Goal: Information Seeking & Learning: Learn about a topic

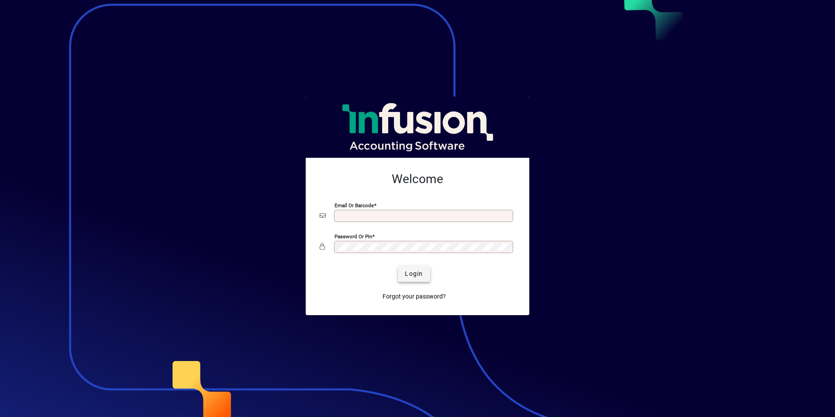
type input "**********"
click at [414, 274] on span "Login" at bounding box center [414, 273] width 18 height 9
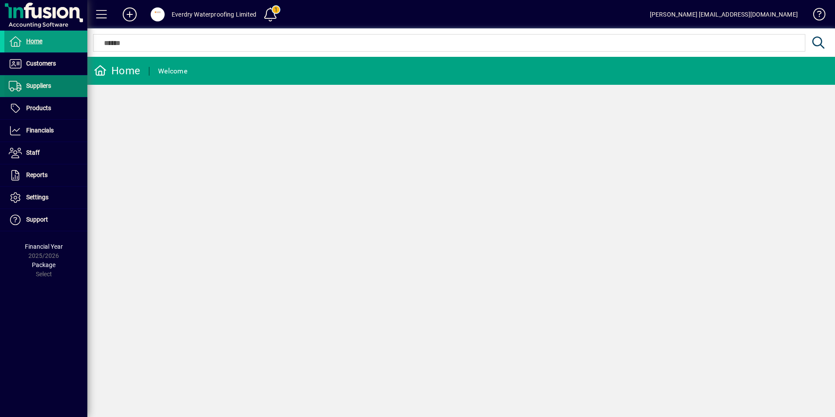
click at [50, 86] on span "Suppliers" at bounding box center [38, 85] width 25 height 7
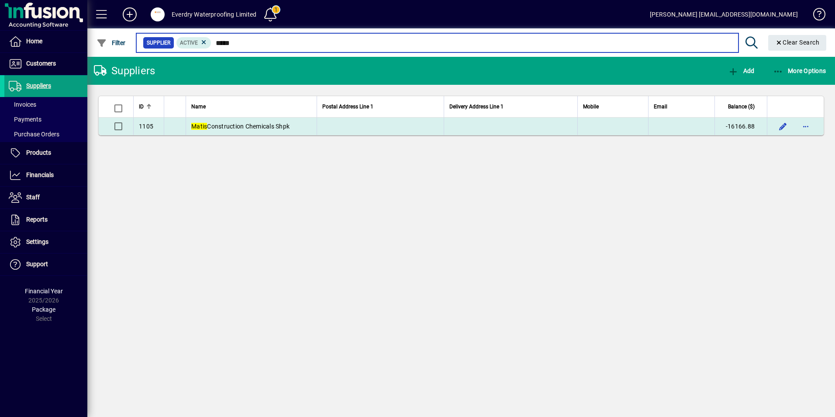
type input "*****"
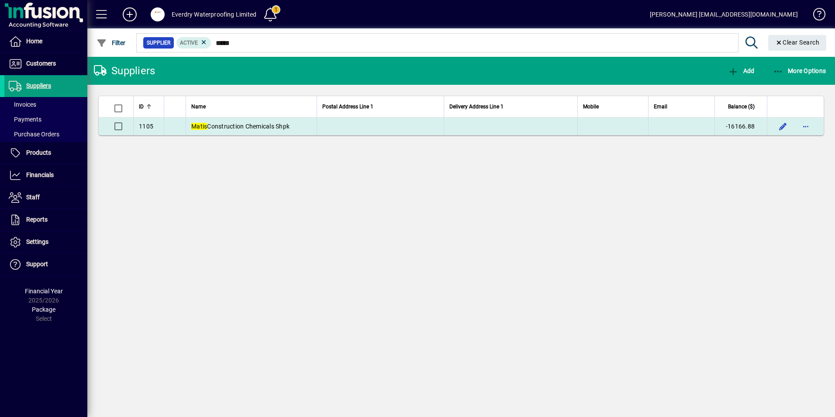
click at [231, 121] on td "Matis Construction Chemicals Shpk" at bounding box center [251, 125] width 131 height 17
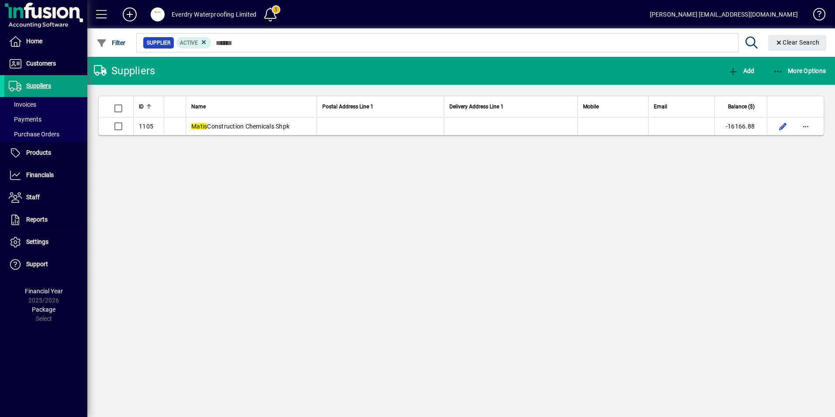
click at [231, 121] on div "Suppliers Add More Options ID Name Postal Address Line 1 Delivery Address Line …" at bounding box center [461, 237] width 748 height 360
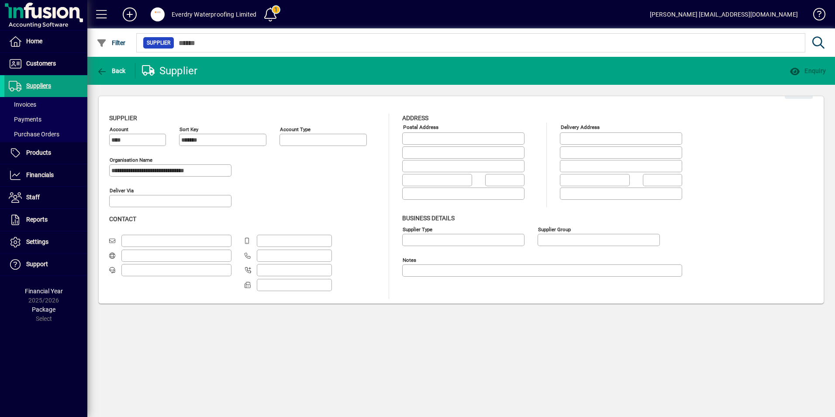
type input "**********"
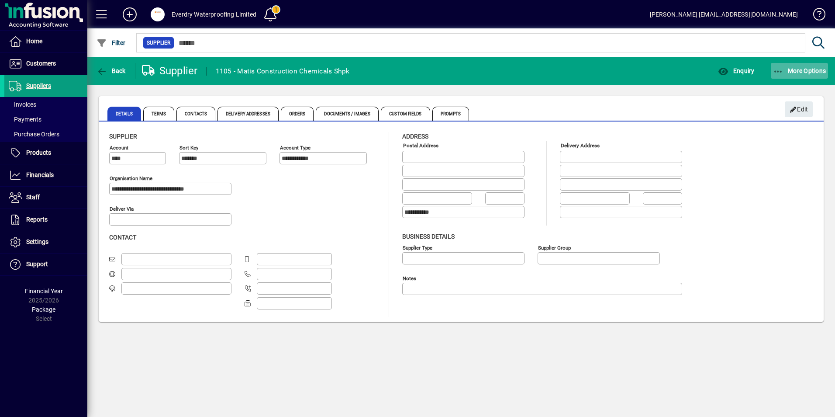
click at [808, 66] on span "button" at bounding box center [800, 70] width 58 height 21
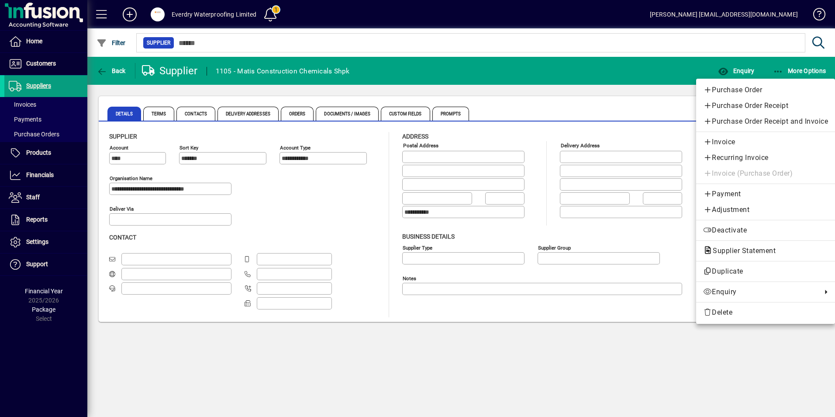
click at [640, 114] on div at bounding box center [417, 208] width 835 height 417
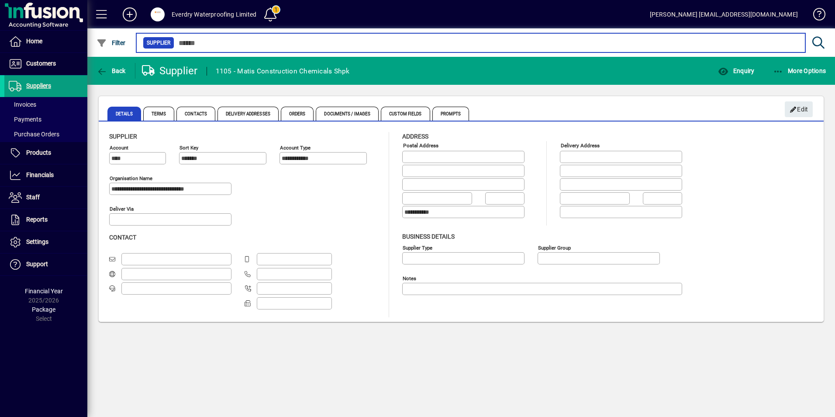
type input "*****"
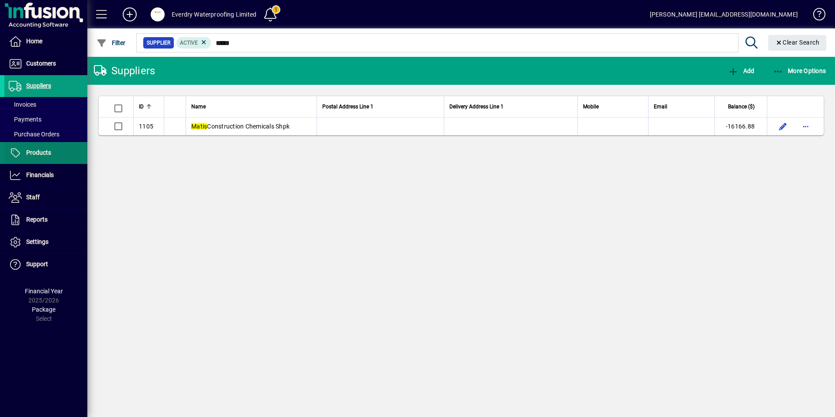
click at [37, 148] on span "Products" at bounding box center [27, 153] width 47 height 10
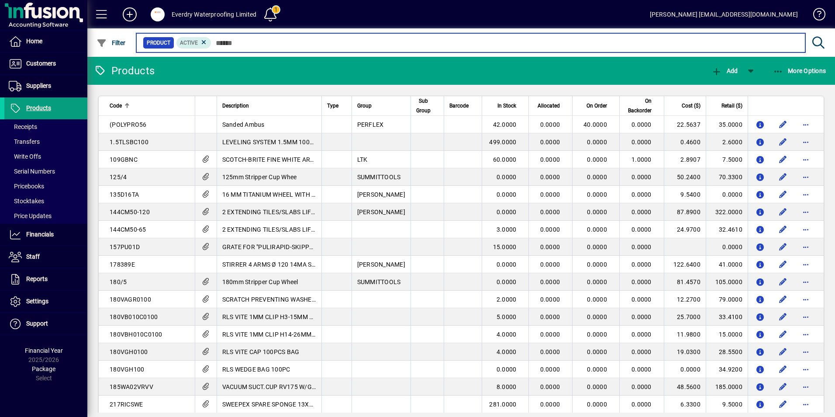
click at [234, 39] on input "text" at bounding box center [504, 43] width 587 height 12
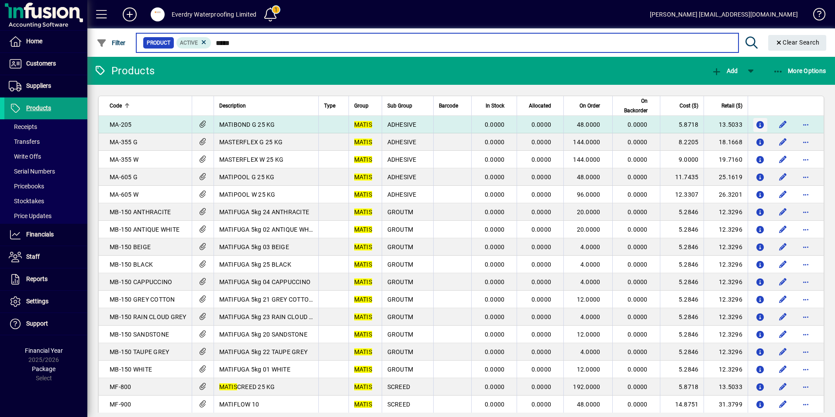
type input "*****"
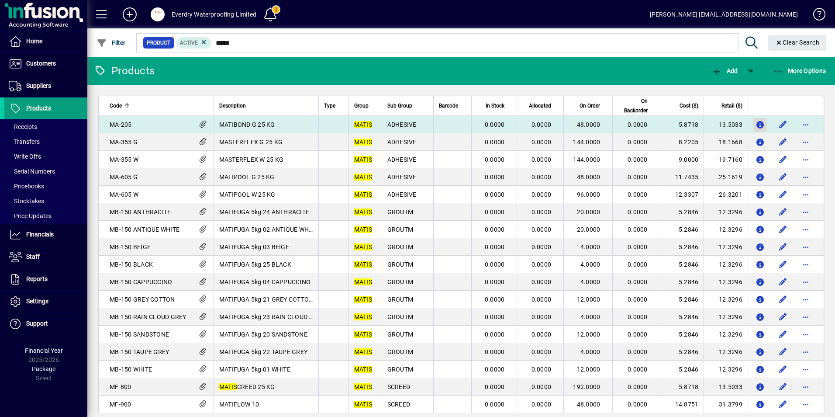
click at [756, 124] on icon "button" at bounding box center [760, 124] width 9 height 7
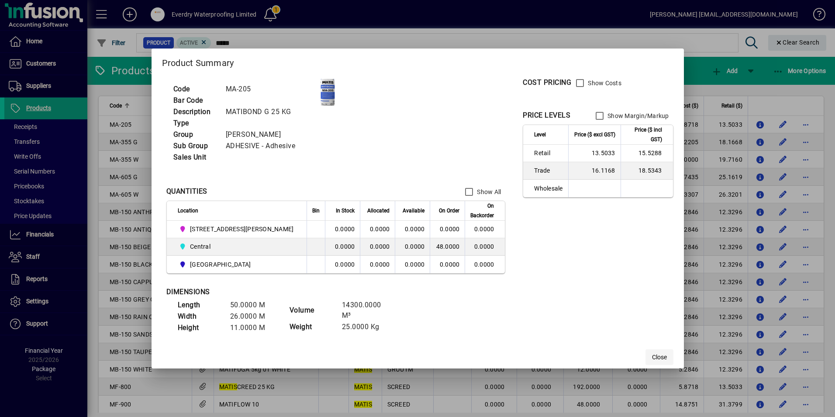
click at [652, 356] on span "Close" at bounding box center [659, 356] width 15 height 9
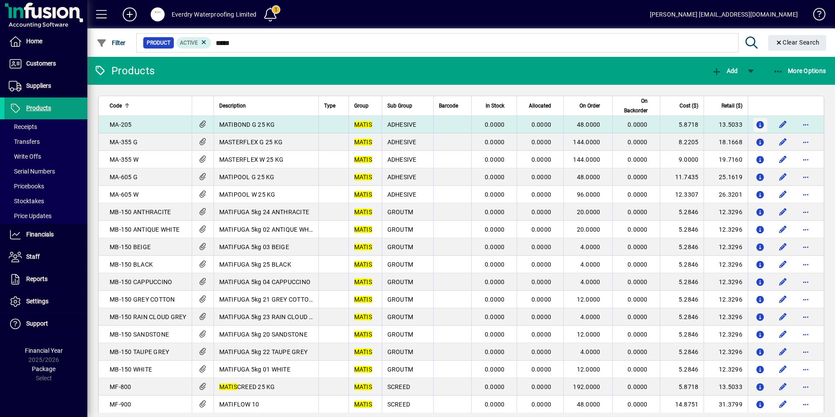
click at [756, 126] on icon "button" at bounding box center [760, 124] width 9 height 7
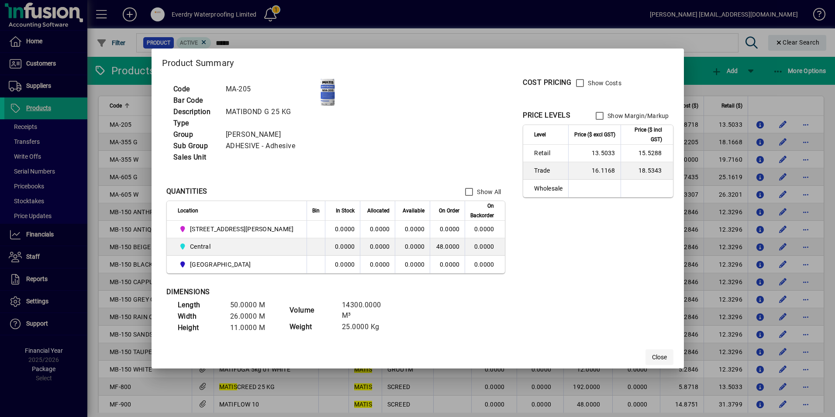
click at [652, 354] on span "Close" at bounding box center [659, 356] width 15 height 9
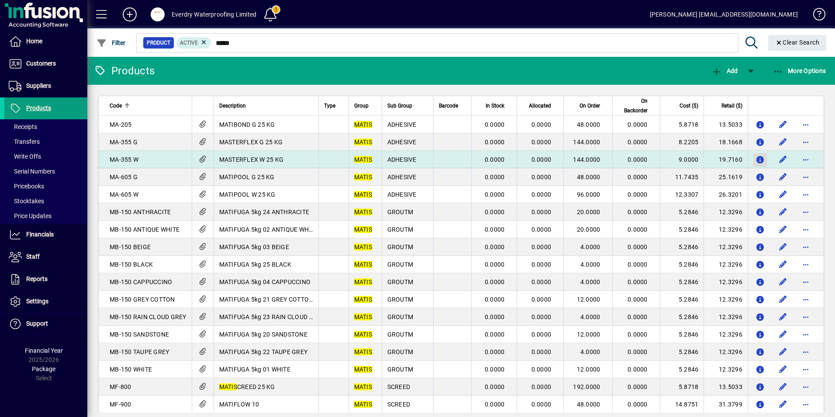
click at [756, 157] on icon "button" at bounding box center [760, 159] width 9 height 7
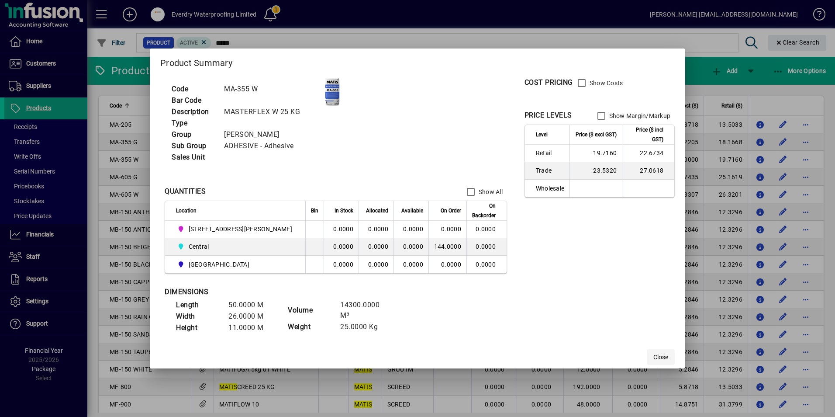
click at [653, 359] on span "Close" at bounding box center [660, 356] width 15 height 9
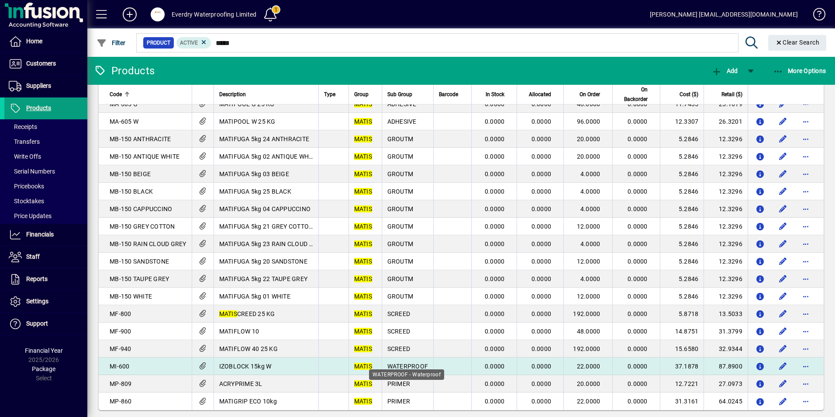
scroll to position [82, 0]
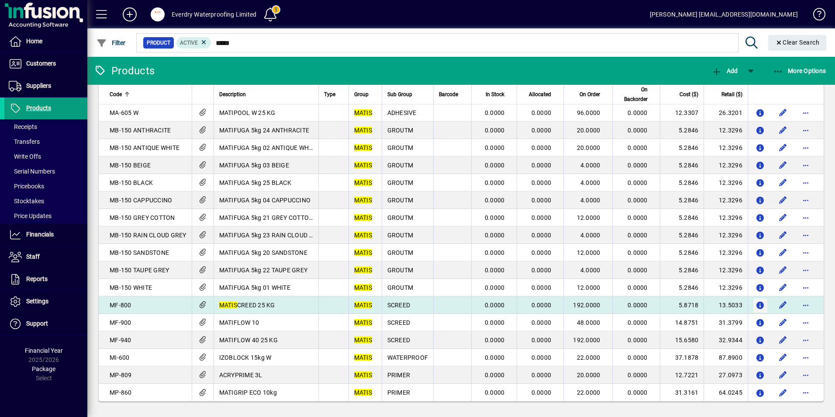
click at [756, 306] on icon "button" at bounding box center [760, 305] width 9 height 7
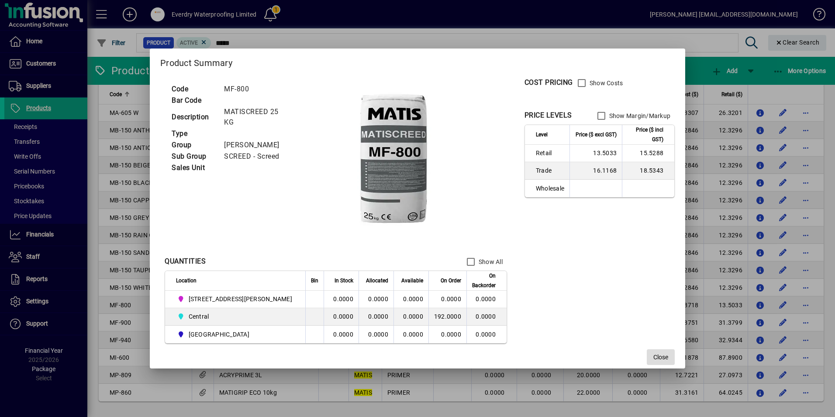
click at [653, 356] on span "Close" at bounding box center [660, 356] width 15 height 9
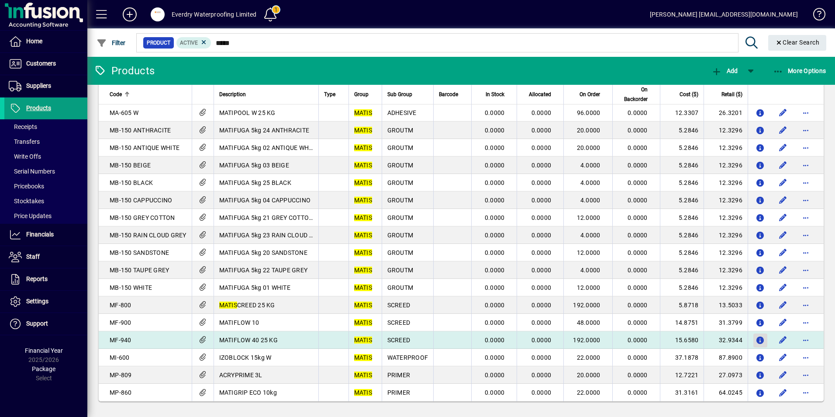
click at [756, 341] on icon "button" at bounding box center [760, 340] width 9 height 7
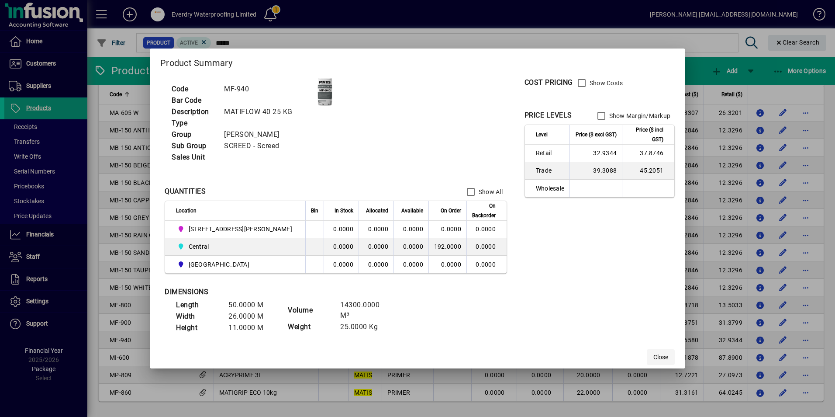
click at [653, 357] on span "Close" at bounding box center [660, 356] width 15 height 9
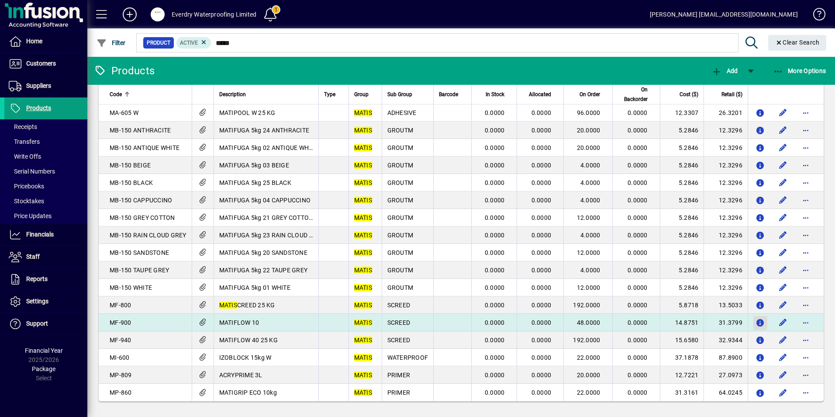
click at [756, 321] on icon "button" at bounding box center [760, 322] width 9 height 7
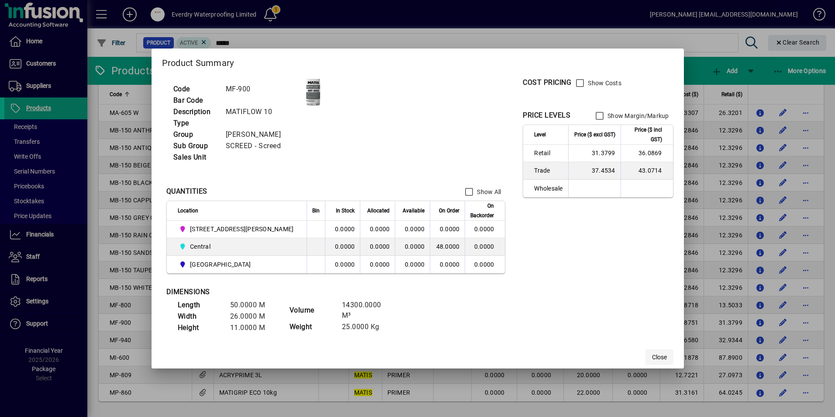
click at [652, 357] on span "Close" at bounding box center [659, 356] width 15 height 9
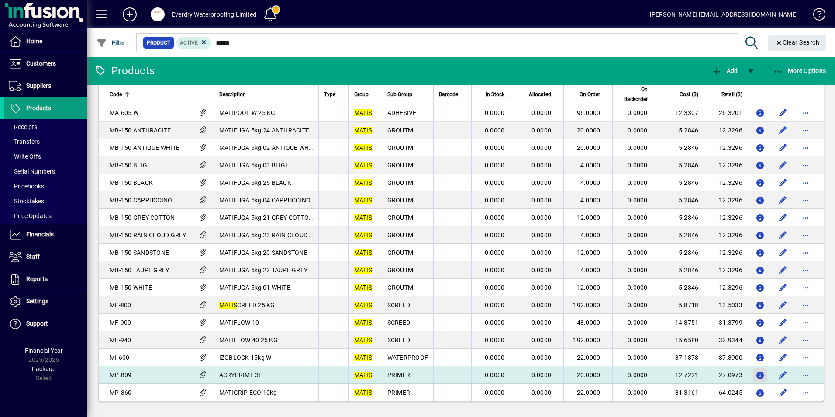
click at [756, 375] on icon "button" at bounding box center [760, 375] width 9 height 7
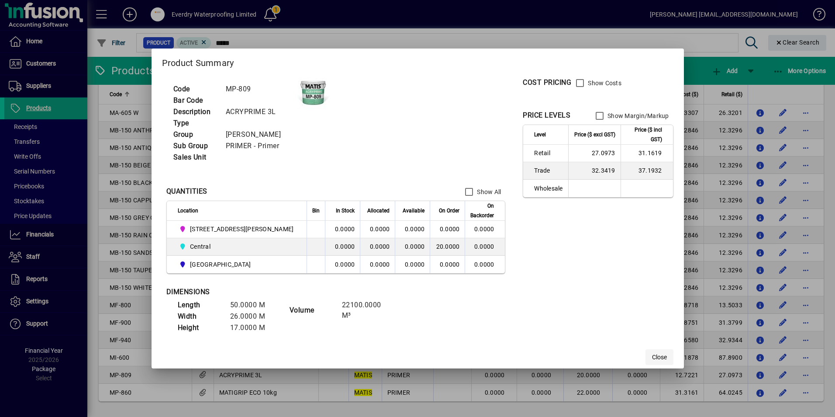
click at [652, 357] on span "Close" at bounding box center [659, 356] width 15 height 9
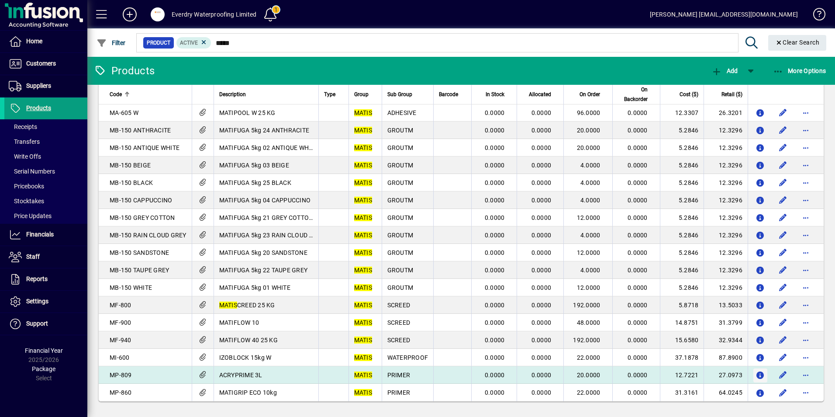
click at [756, 374] on icon "button" at bounding box center [760, 375] width 9 height 7
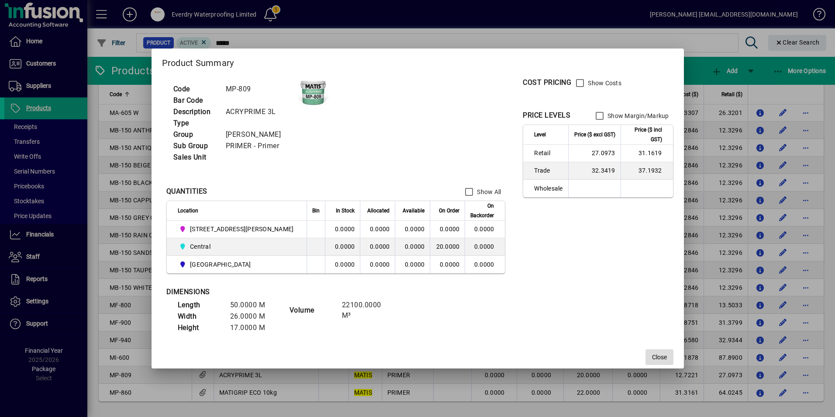
click at [652, 355] on span "Close" at bounding box center [659, 356] width 15 height 9
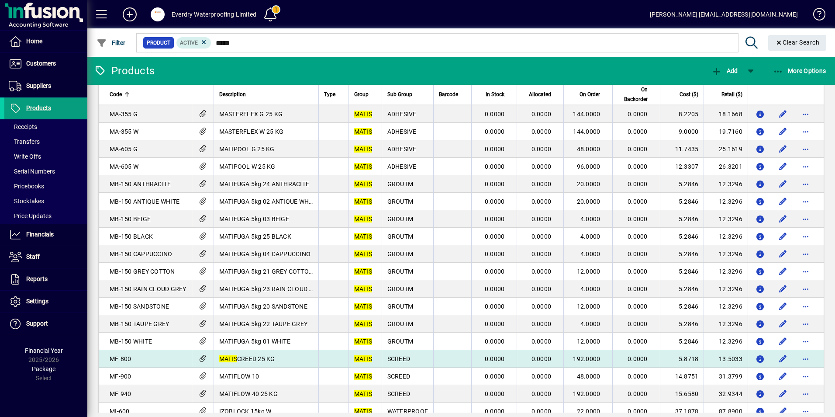
scroll to position [44, 0]
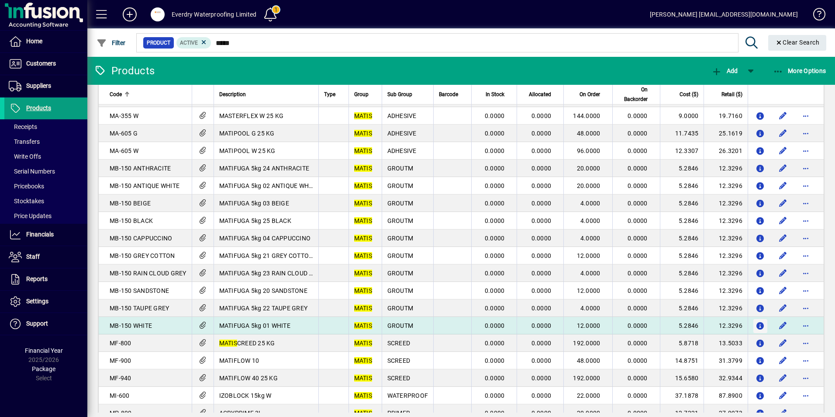
click at [756, 324] on icon "button" at bounding box center [760, 325] width 9 height 7
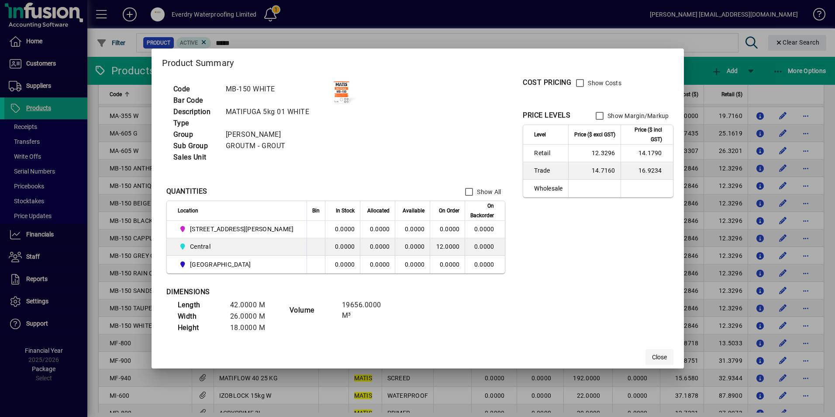
click at [652, 359] on span "Close" at bounding box center [659, 356] width 15 height 9
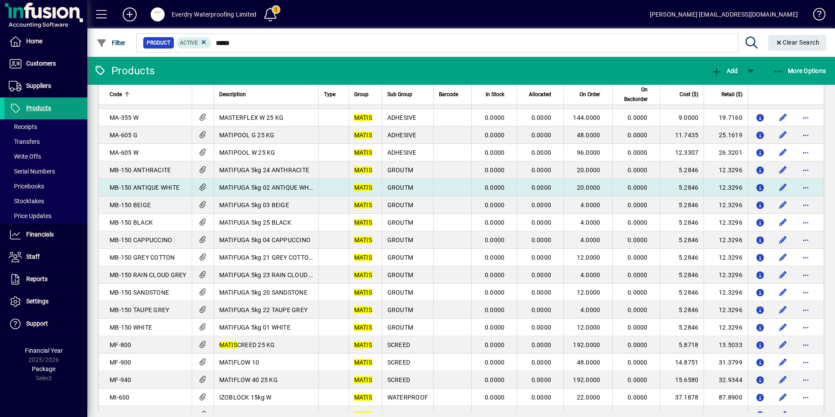
scroll to position [82, 0]
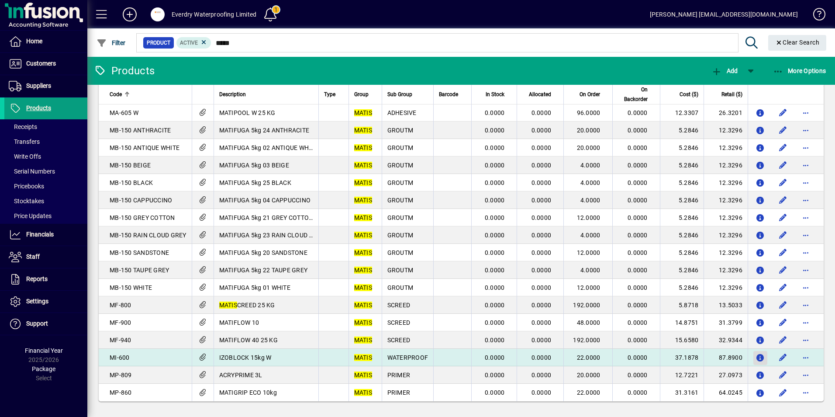
click at [756, 357] on icon "button" at bounding box center [760, 357] width 9 height 7
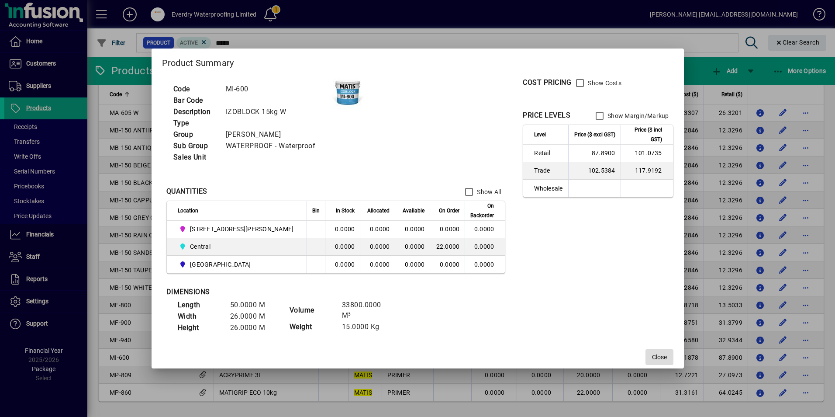
click at [652, 356] on span "Close" at bounding box center [659, 356] width 15 height 9
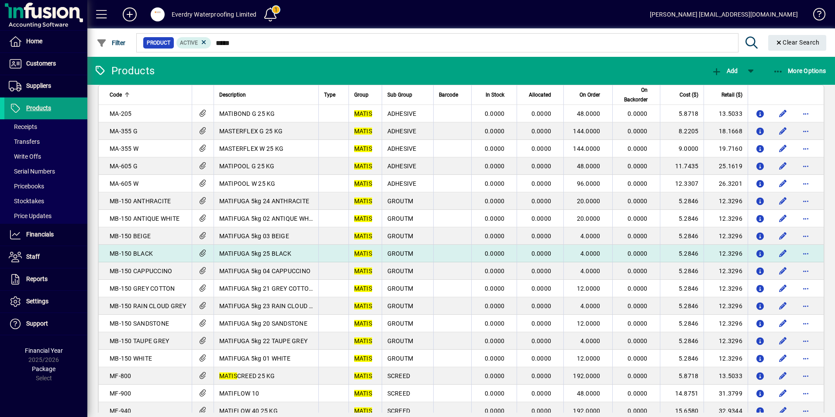
scroll to position [0, 0]
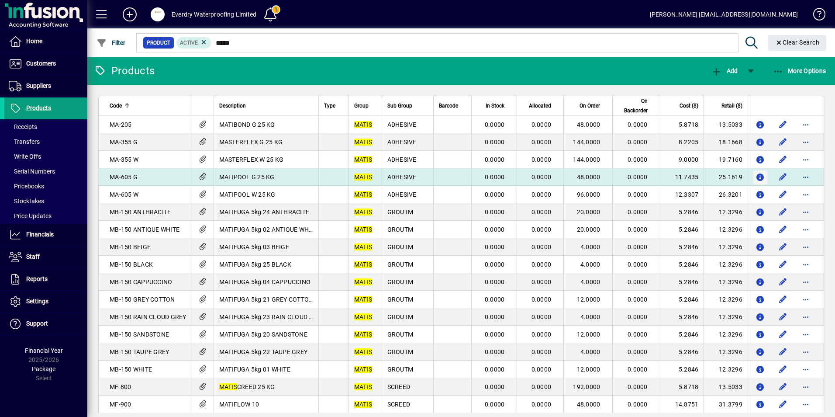
click at [756, 176] on icon "button" at bounding box center [760, 177] width 9 height 7
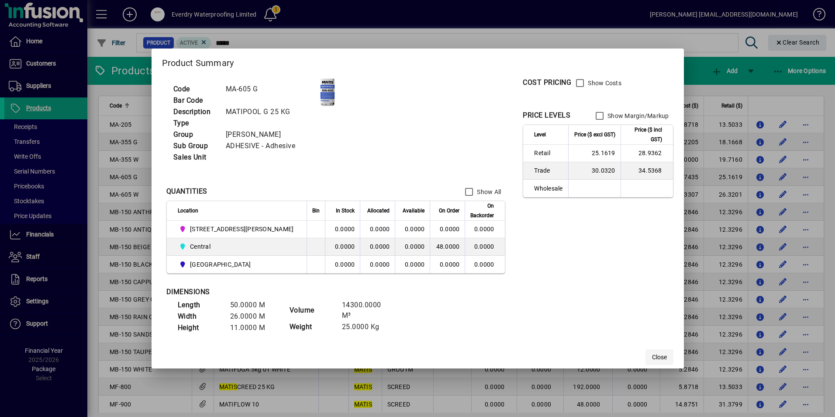
click at [652, 357] on span "Close" at bounding box center [659, 356] width 15 height 9
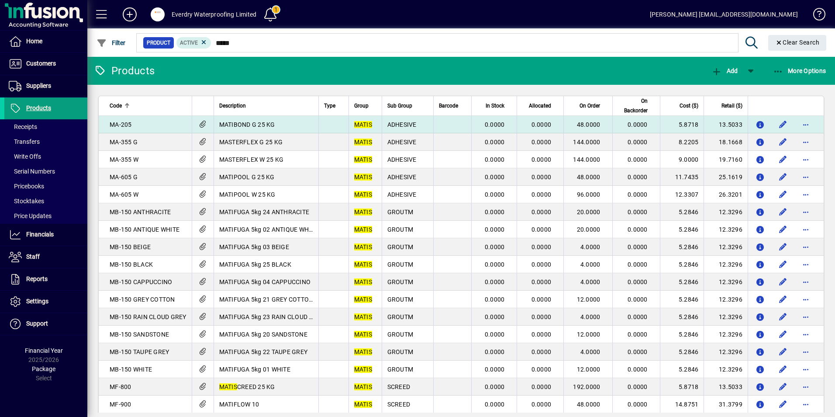
click at [117, 124] on span "MA-205" at bounding box center [121, 124] width 22 height 7
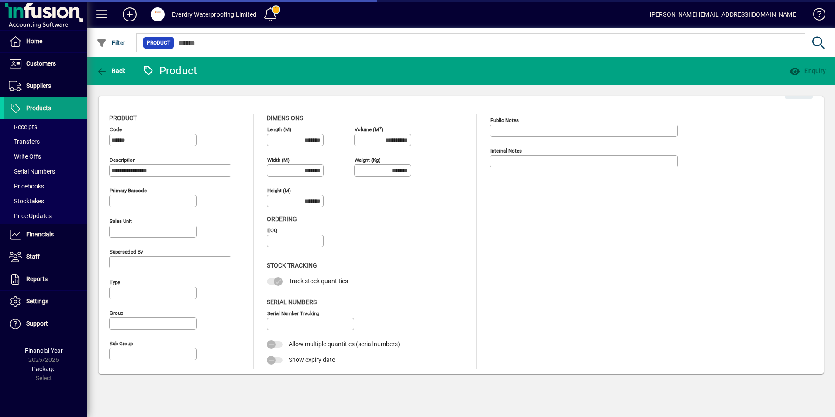
type input "**********"
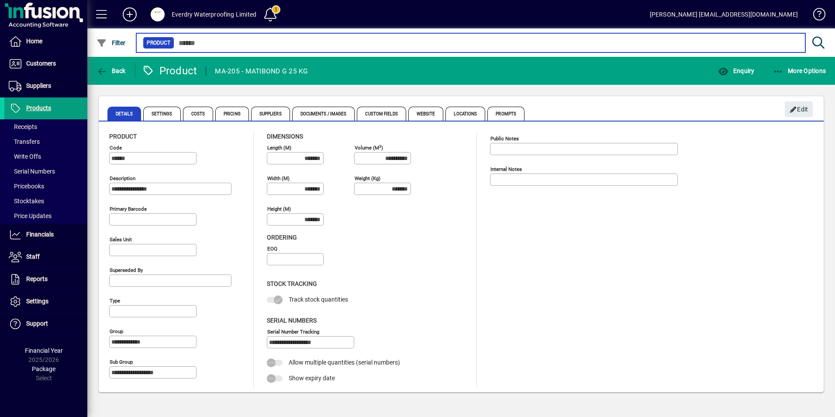
type input "*****"
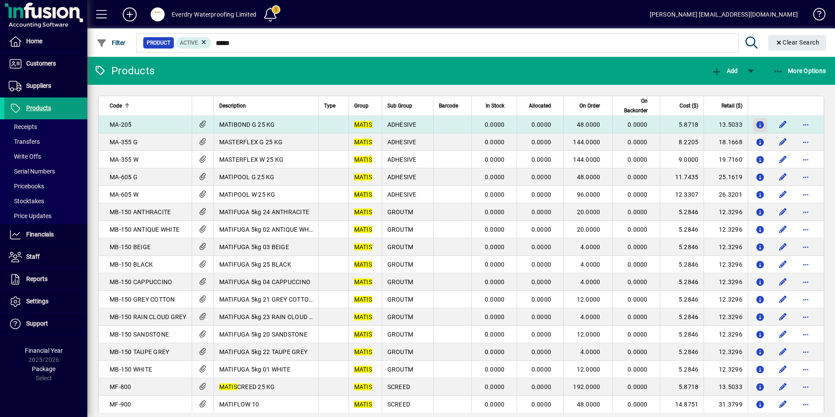
click at [757, 128] on icon "button" at bounding box center [760, 124] width 9 height 7
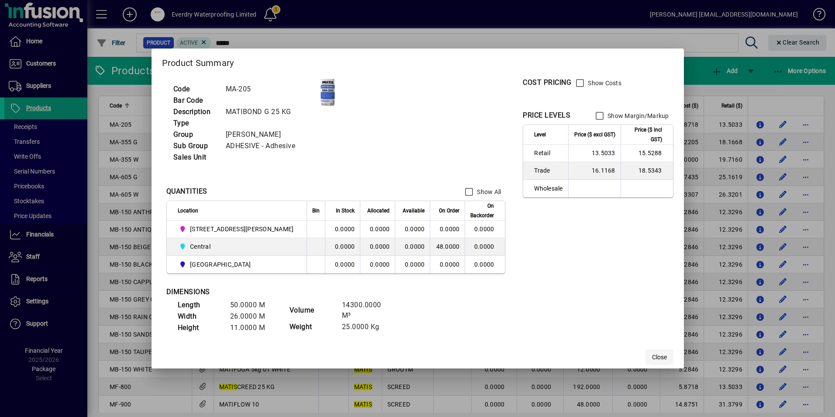
click at [652, 355] on span "Close" at bounding box center [659, 356] width 15 height 9
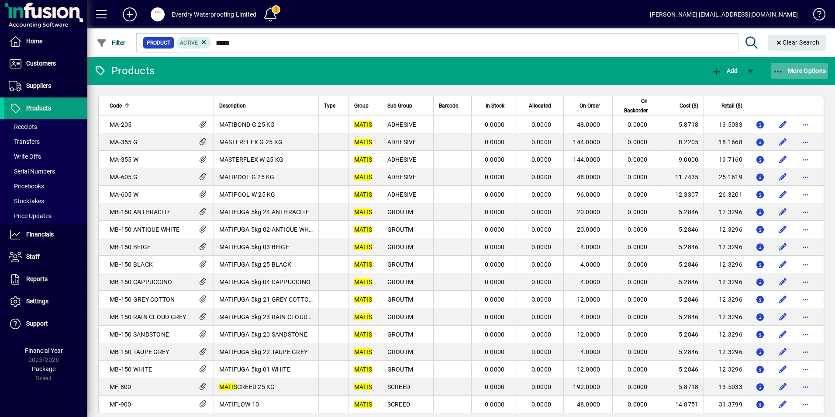
click at [800, 70] on span "More Options" at bounding box center [799, 70] width 53 height 7
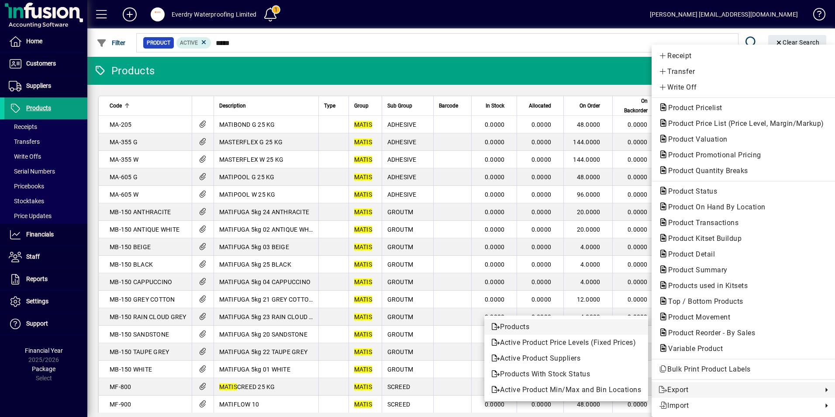
click at [515, 325] on span "Products" at bounding box center [566, 326] width 150 height 10
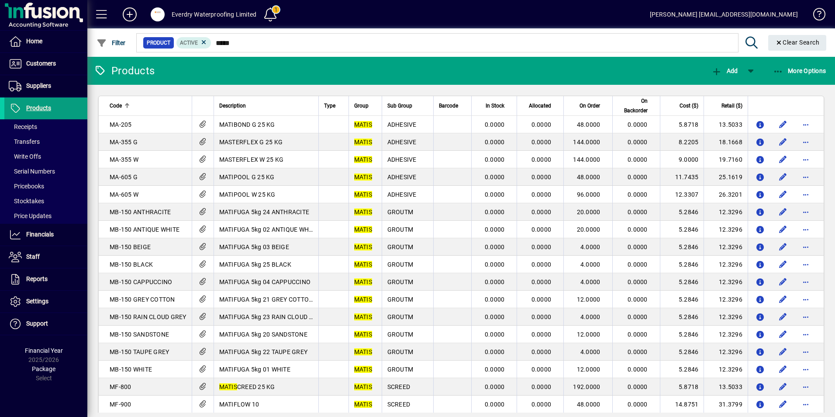
click at [825, 86] on app-page-flat "Code Description Type Group Sub Group Barcode In Stock Allocated On Order On Ba…" at bounding box center [461, 249] width 748 height 328
